Goal: Task Accomplishment & Management: Manage account settings

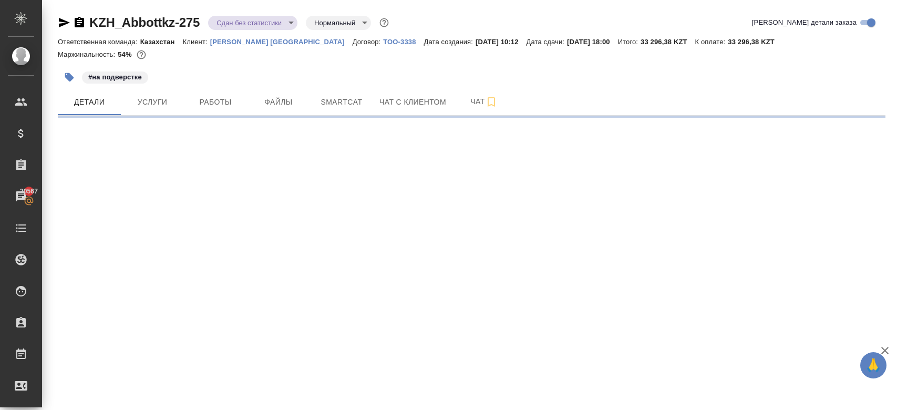
select select "RU"
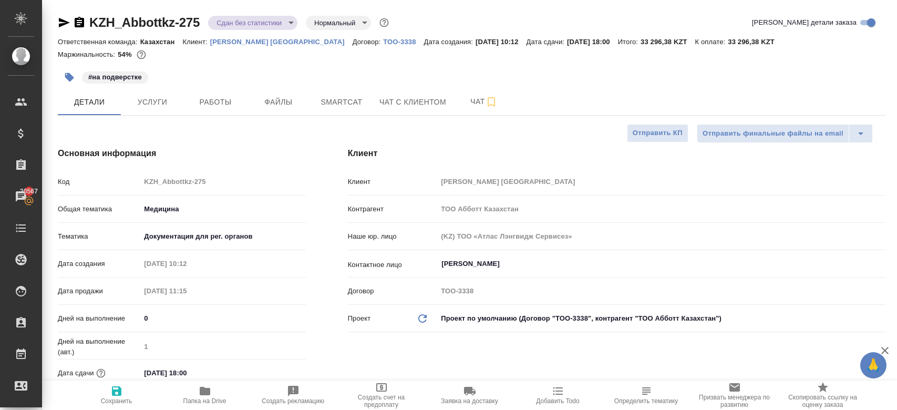
type textarea "x"
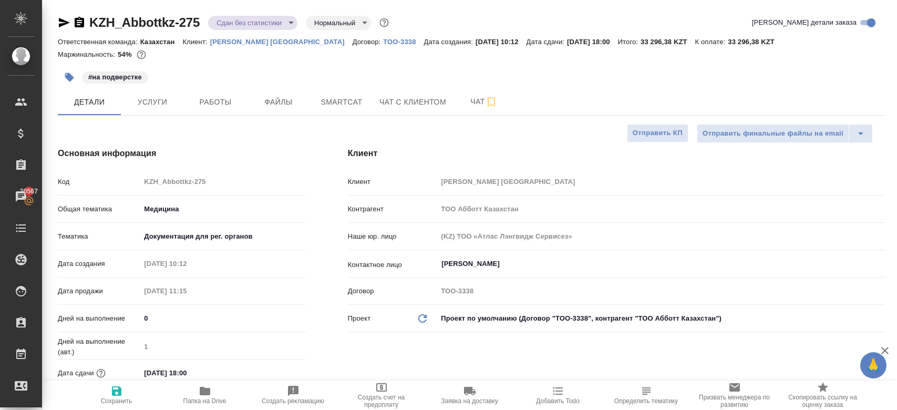
type textarea "x"
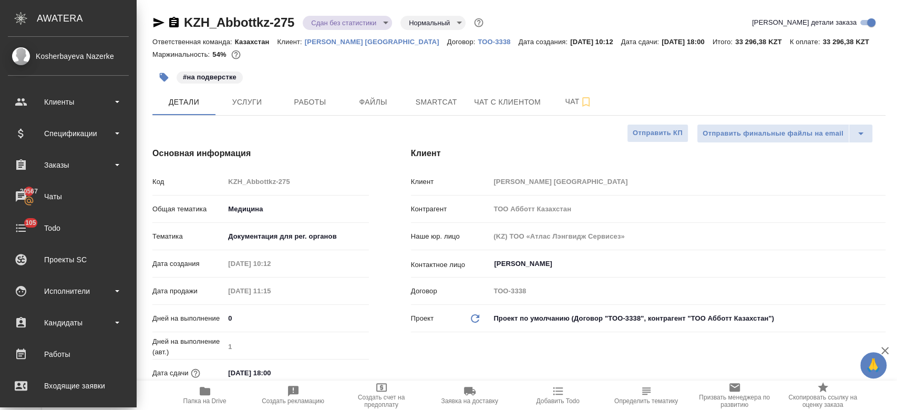
type textarea "x"
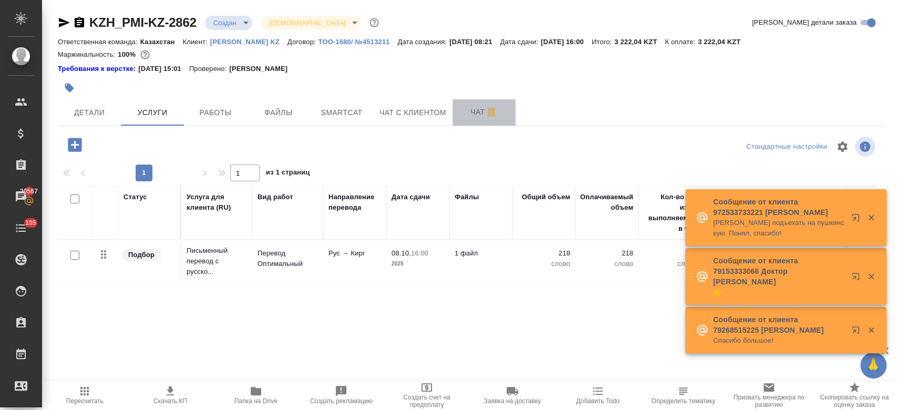
click at [459, 111] on span "Чат" at bounding box center [484, 112] width 50 height 13
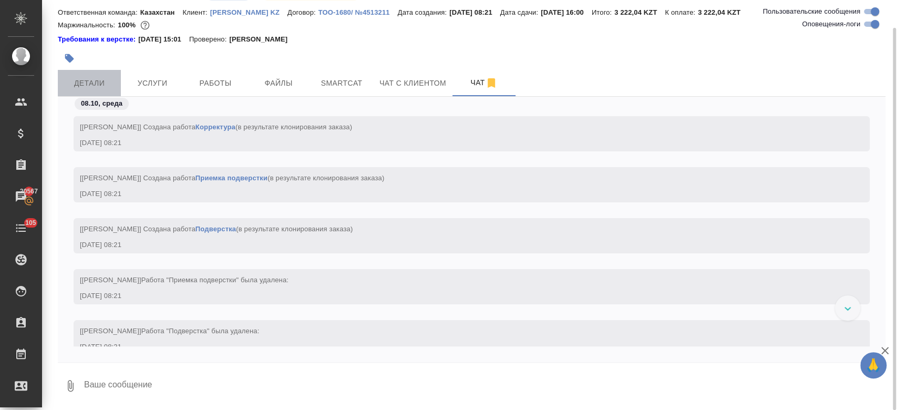
click at [89, 86] on span "Детали" at bounding box center [89, 83] width 50 height 13
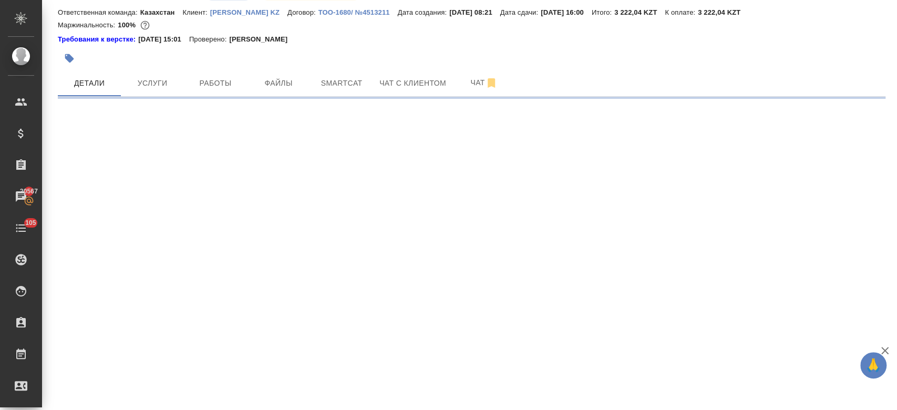
select select "RU"
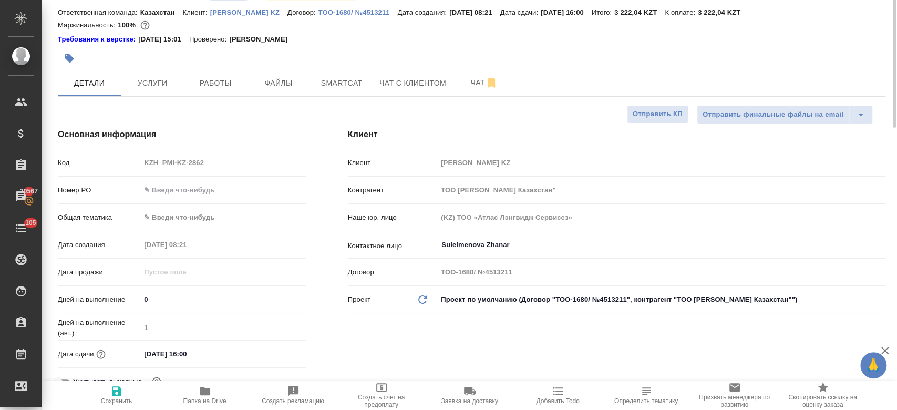
type textarea "x"
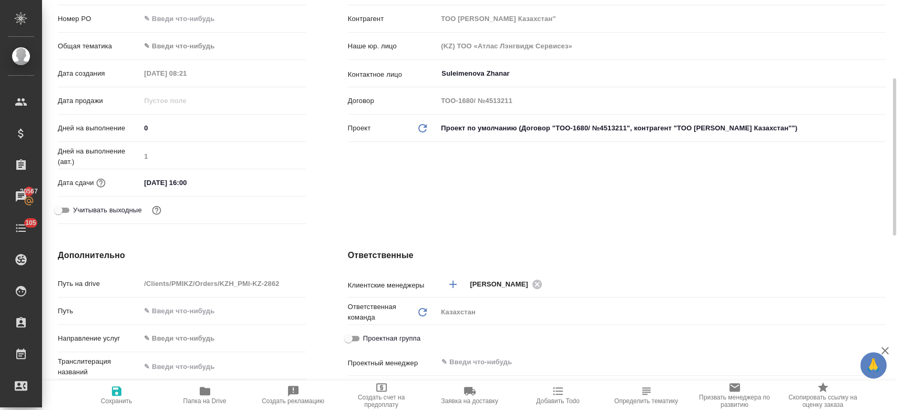
scroll to position [202, 0]
click at [194, 180] on input "08.10.2025 16:00" at bounding box center [187, 181] width 92 height 15
click at [276, 182] on icon "button" at bounding box center [275, 180] width 9 height 11
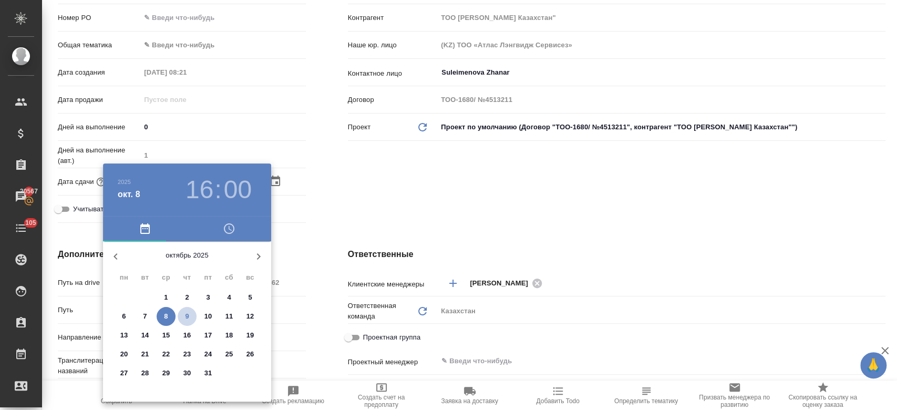
click at [184, 317] on span "9" at bounding box center [187, 316] width 19 height 11
type input "09.10.2025 16:00"
type textarea "x"
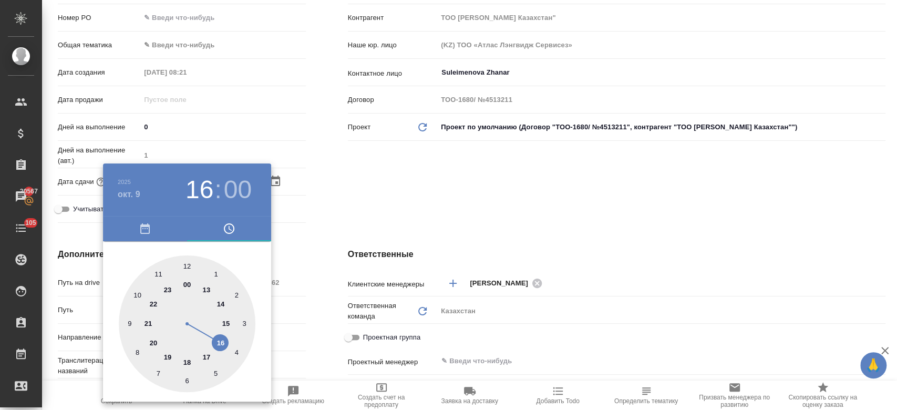
click at [224, 323] on div at bounding box center [187, 323] width 137 height 137
type input "09.10.2025 15:00"
type textarea "x"
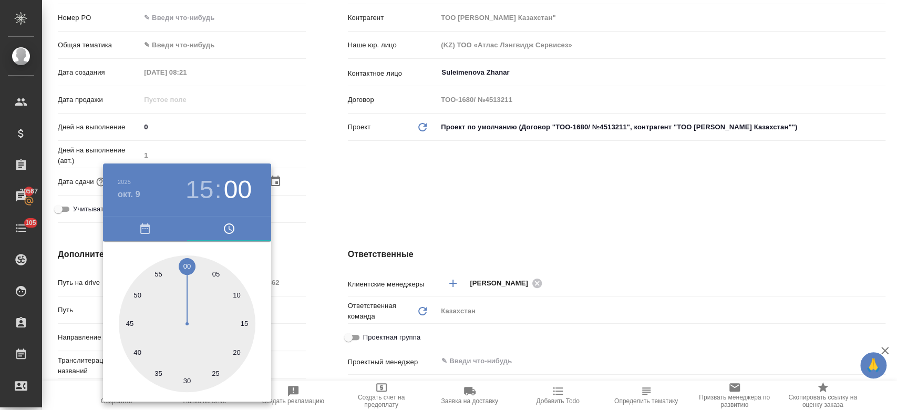
click at [381, 204] on div at bounding box center [448, 205] width 897 height 410
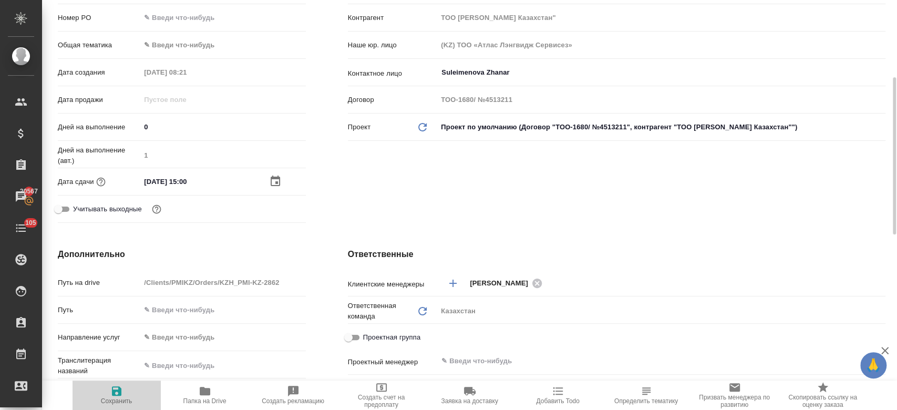
click at [116, 405] on button "Сохранить" at bounding box center [116, 394] width 88 height 29
type textarea "x"
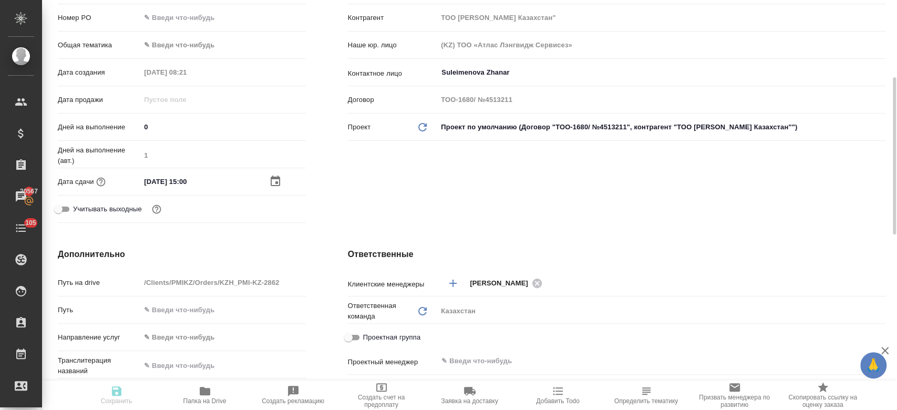
type textarea "x"
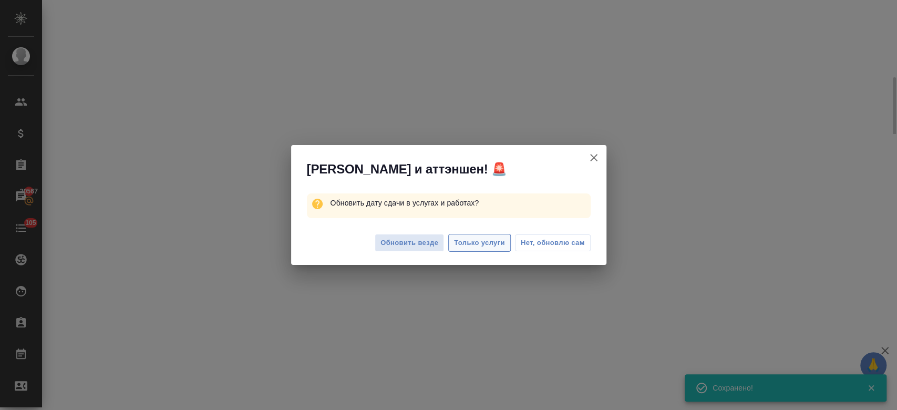
select select "RU"
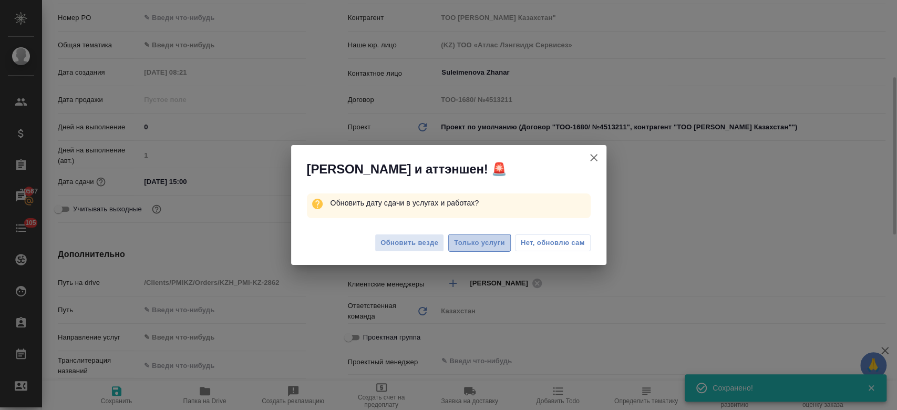
type textarea "x"
click at [470, 245] on span "Только услуги" at bounding box center [479, 243] width 51 height 12
type textarea "x"
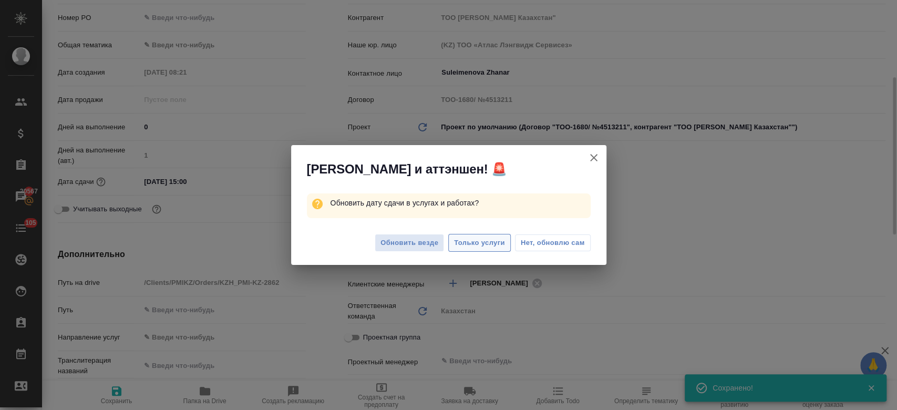
type textarea "x"
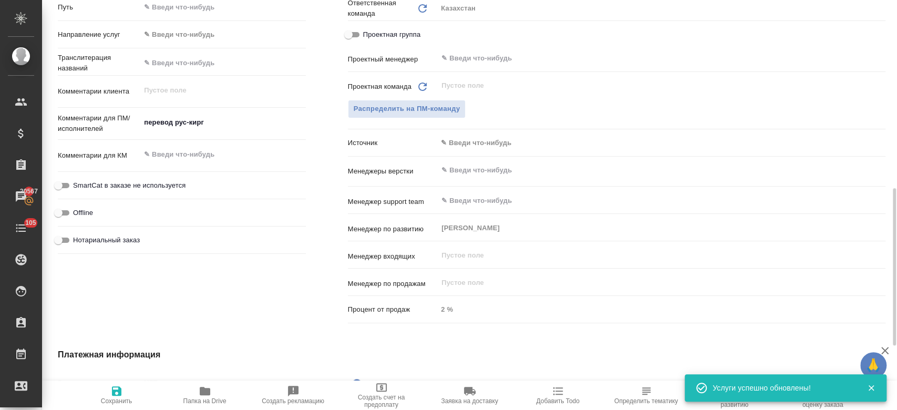
scroll to position [505, 0]
click at [438, 110] on span "Распределить на ПМ-команду" at bounding box center [406, 108] width 107 height 12
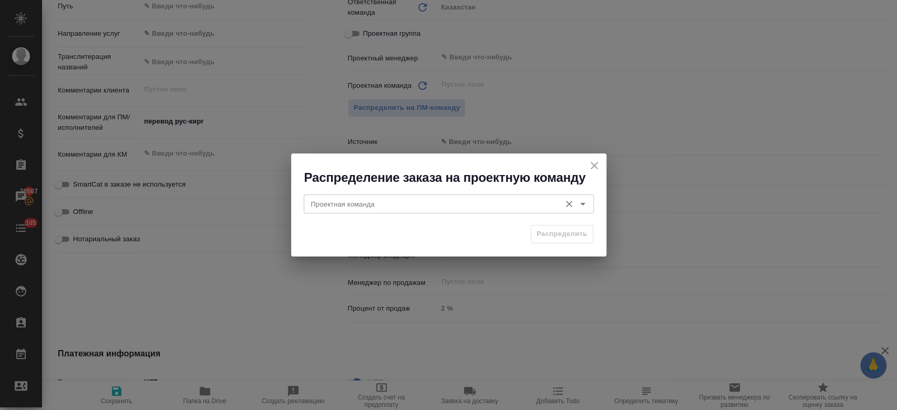
click at [582, 205] on icon "Open" at bounding box center [582, 203] width 13 height 13
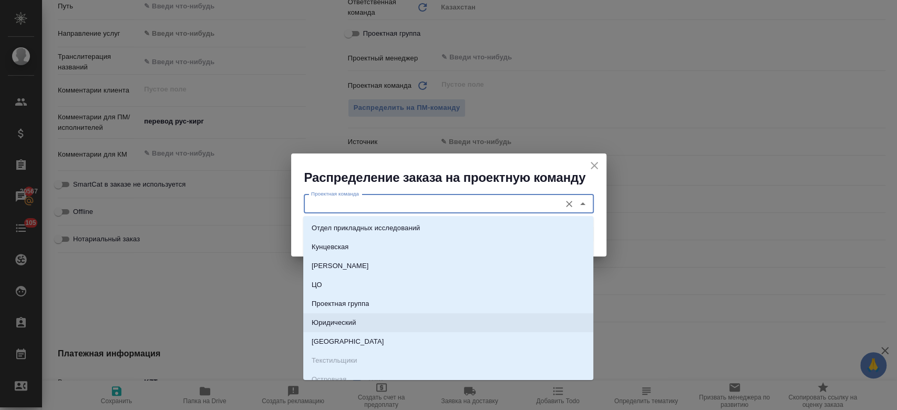
click at [408, 321] on li "Юридический" at bounding box center [448, 322] width 290 height 19
type input "Юридический"
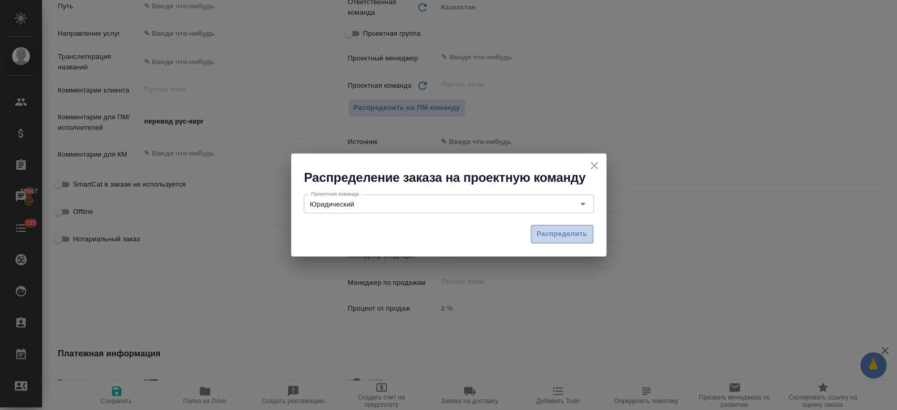
click at [559, 232] on span "Распределить" at bounding box center [561, 234] width 51 height 12
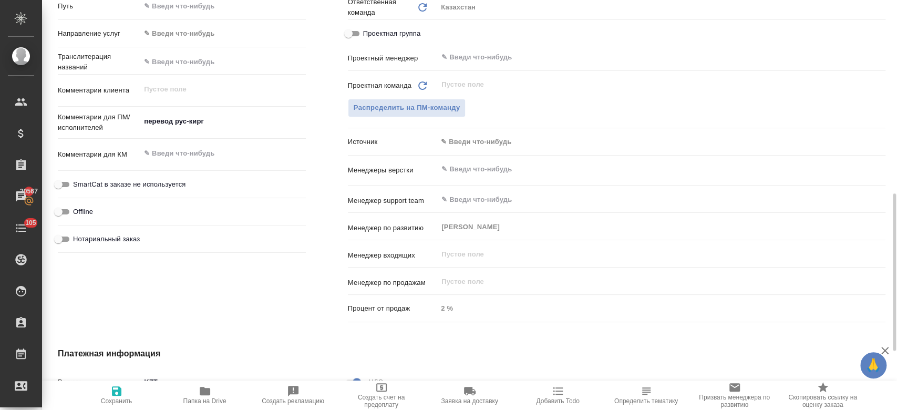
type textarea "x"
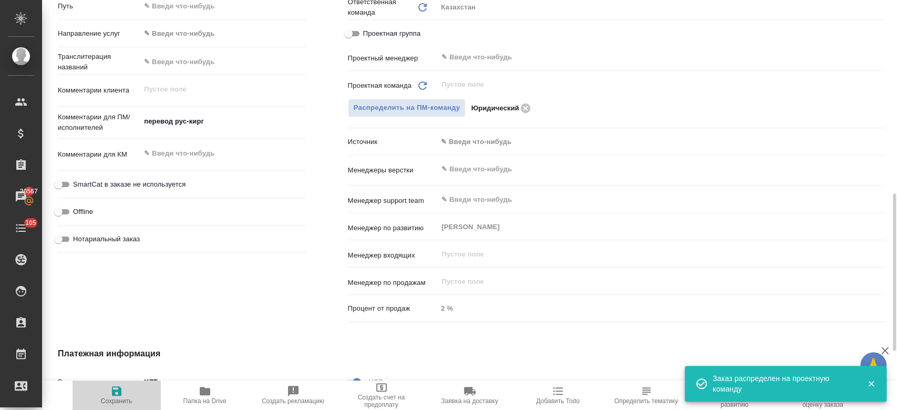
click at [116, 391] on icon "button" at bounding box center [116, 390] width 9 height 9
type textarea "x"
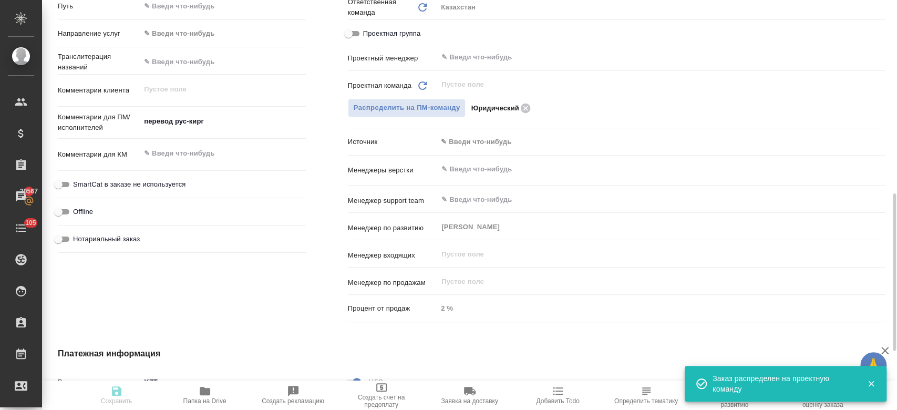
type textarea "x"
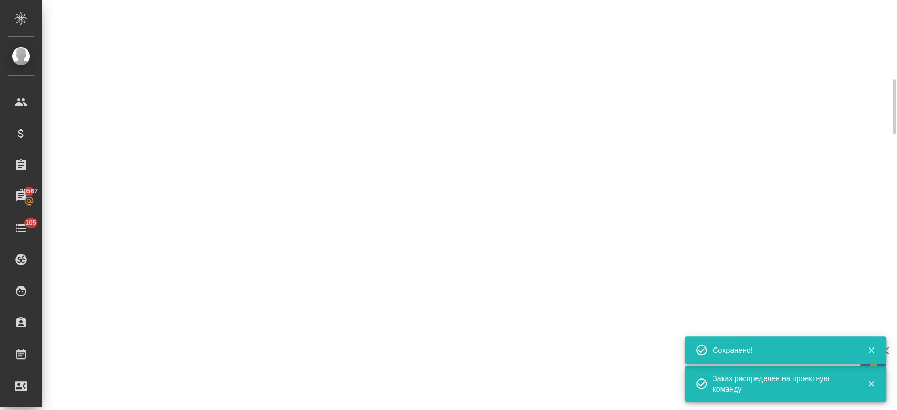
scroll to position [0, 0]
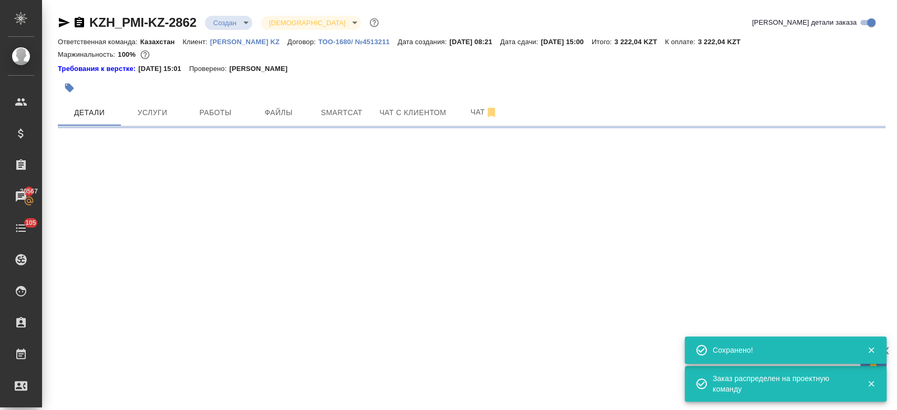
select select "RU"
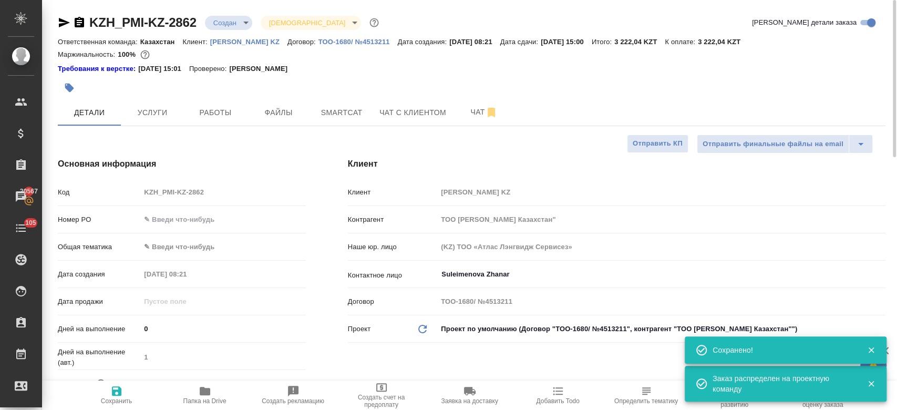
type textarea "x"
click at [226, 22] on body "🙏 .cls-1 fill:#fff; AWATERA Kosherbayeva Nazerke Клиенты Спецификации Заказы 20…" at bounding box center [448, 205] width 897 height 410
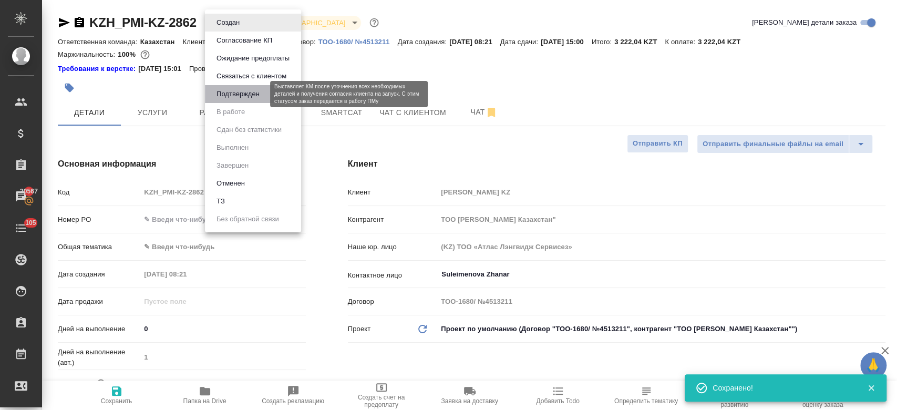
click at [237, 89] on button "Подтвержден" at bounding box center [237, 94] width 49 height 12
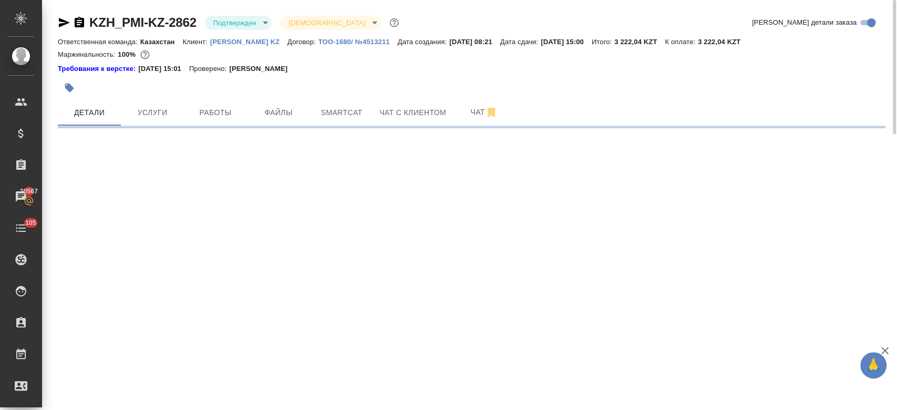
select select "RU"
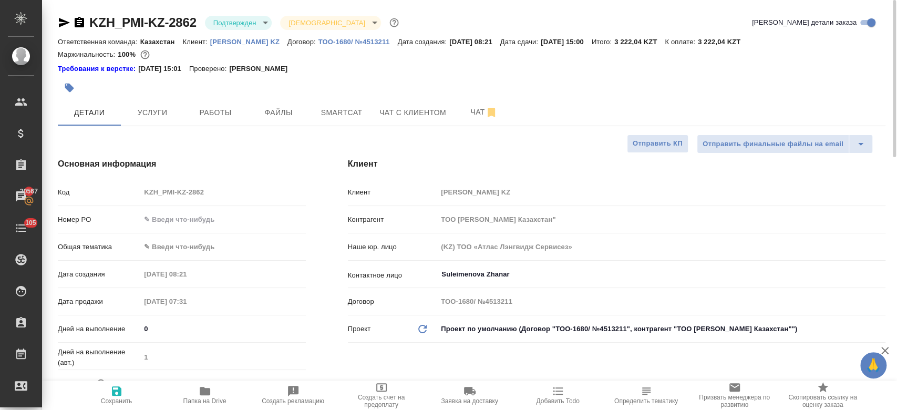
type textarea "x"
click at [64, 25] on icon "button" at bounding box center [64, 22] width 13 height 13
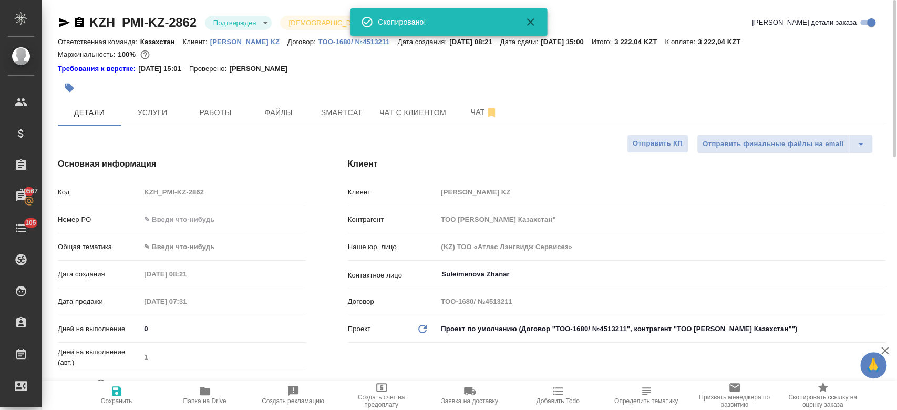
type textarea "x"
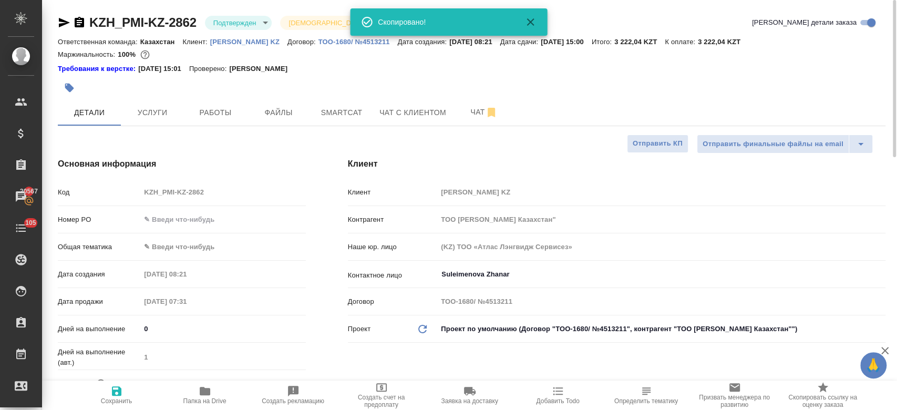
type textarea "x"
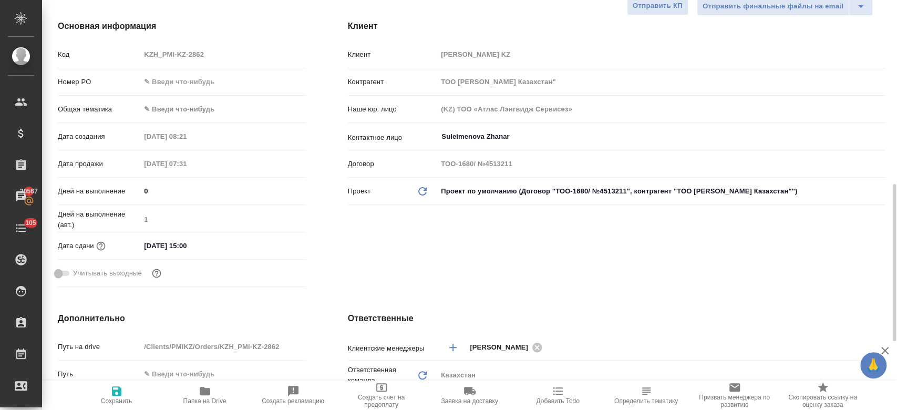
scroll to position [101, 0]
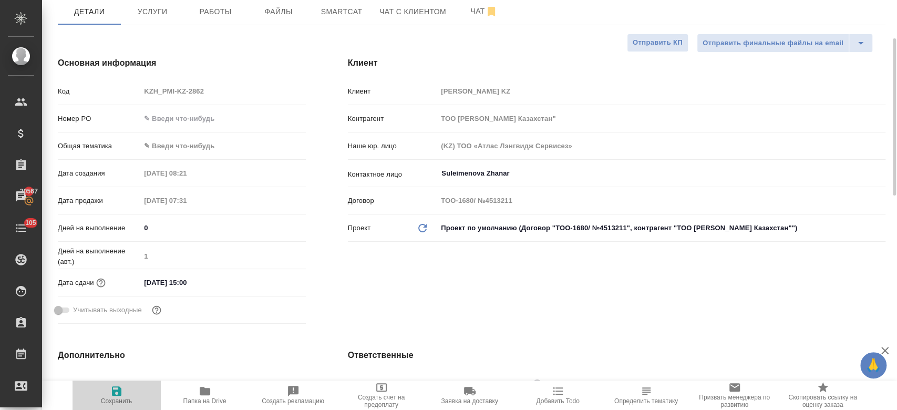
click at [116, 394] on icon "button" at bounding box center [116, 390] width 13 height 13
type textarea "x"
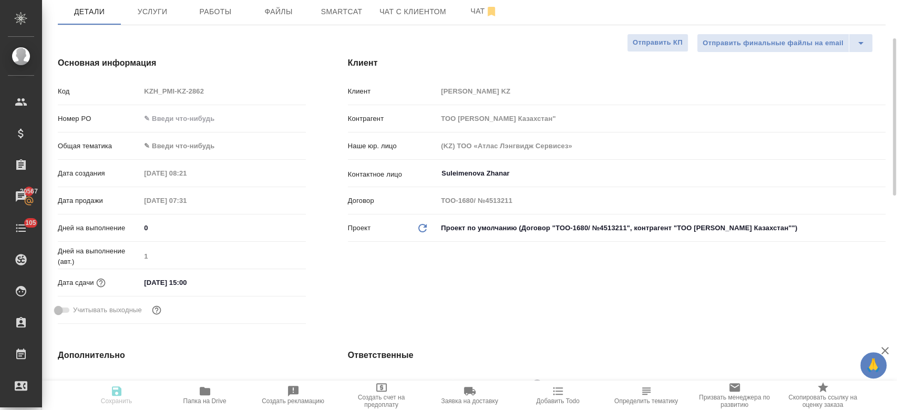
type textarea "x"
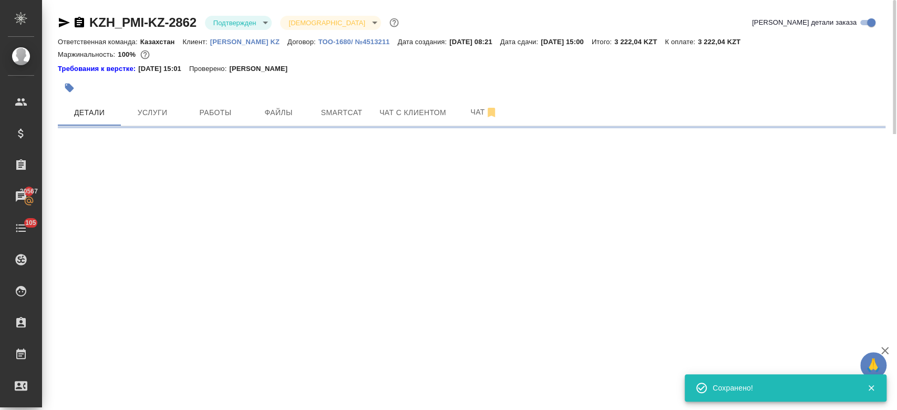
select select "RU"
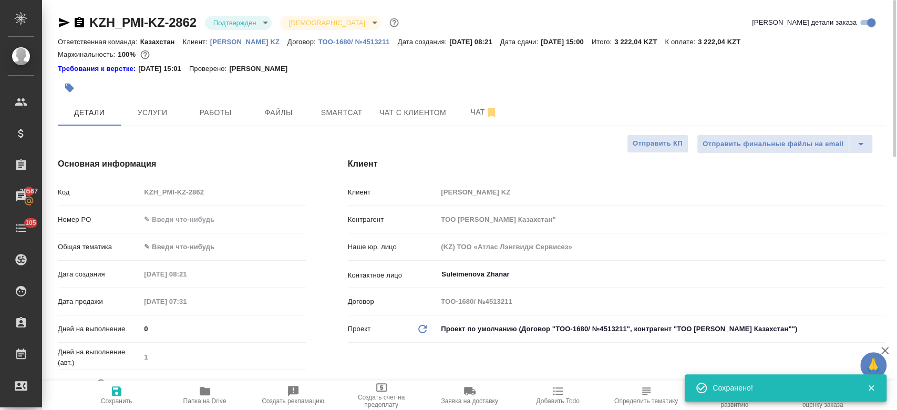
type textarea "x"
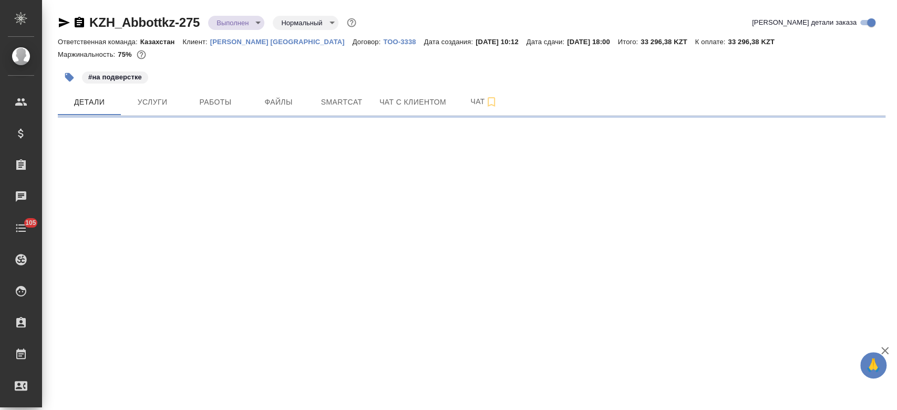
select select "RU"
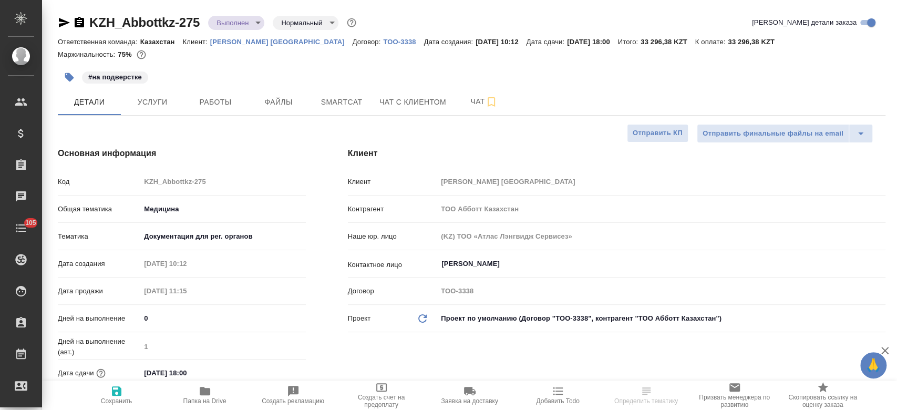
type textarea "x"
click at [335, 63] on div at bounding box center [471, 62] width 827 height 2
click at [280, 101] on span "Файлы" at bounding box center [278, 102] width 50 height 13
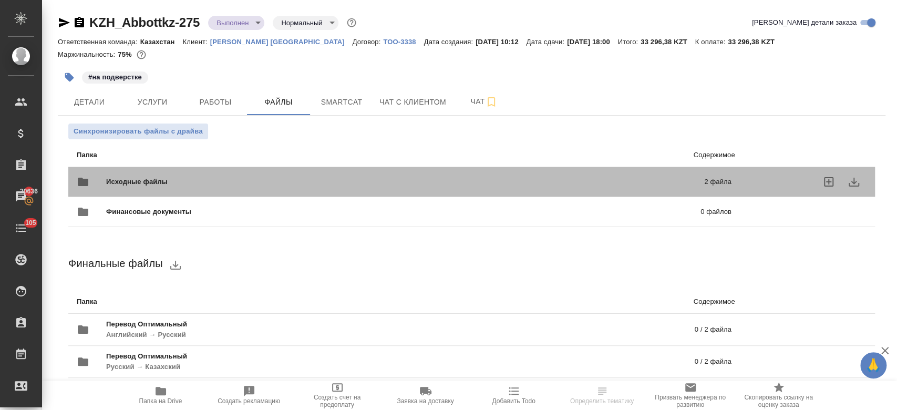
click at [207, 184] on span "Исходные файлы" at bounding box center [271, 181] width 330 height 11
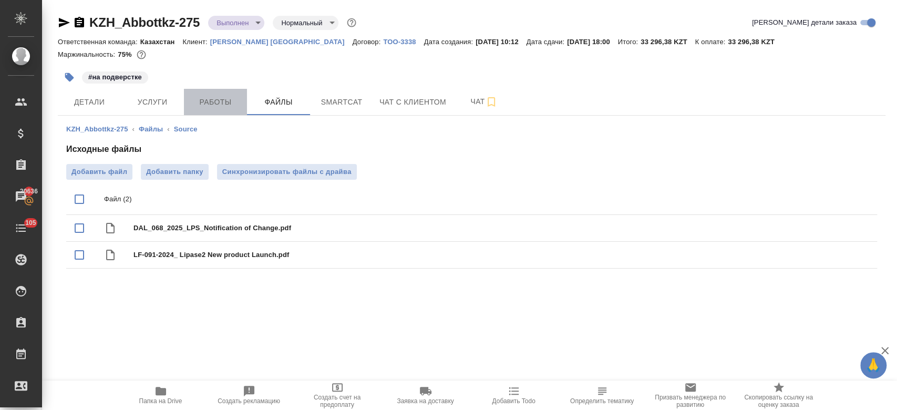
click at [197, 92] on button "Работы" at bounding box center [215, 102] width 63 height 26
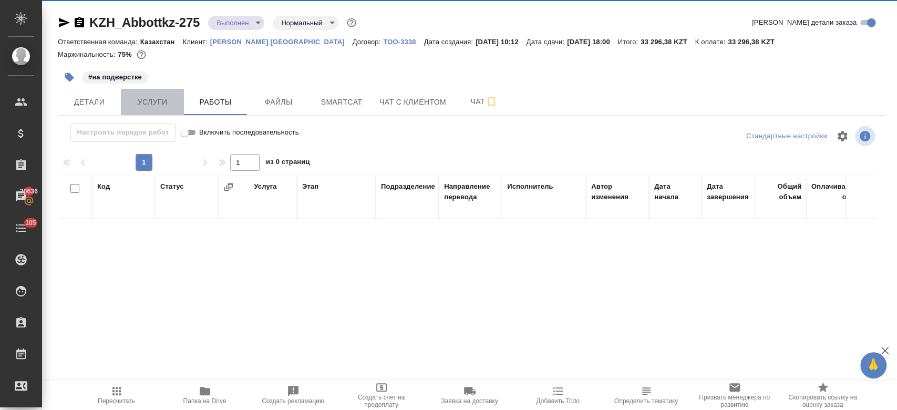
click at [149, 102] on div "KZH_Abbottkz-275 Выполнен completed Нормальный normal Кратко детали заказа Отве…" at bounding box center [471, 219] width 839 height 439
